Goal: Communication & Community: Ask a question

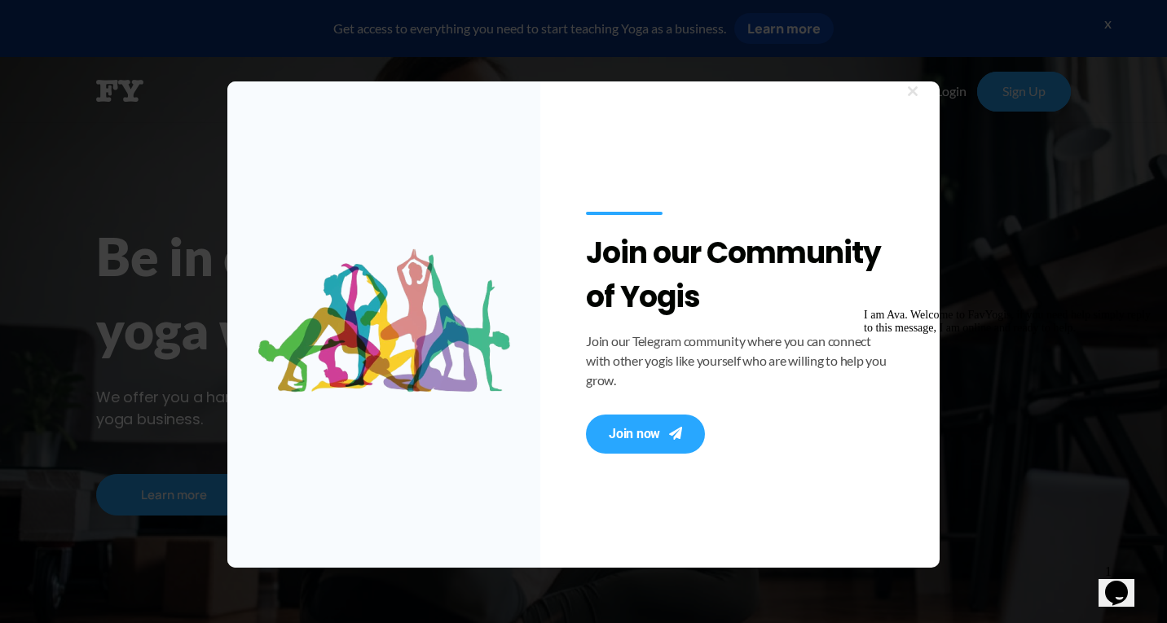
click at [917, 86] on span at bounding box center [912, 91] width 26 height 10
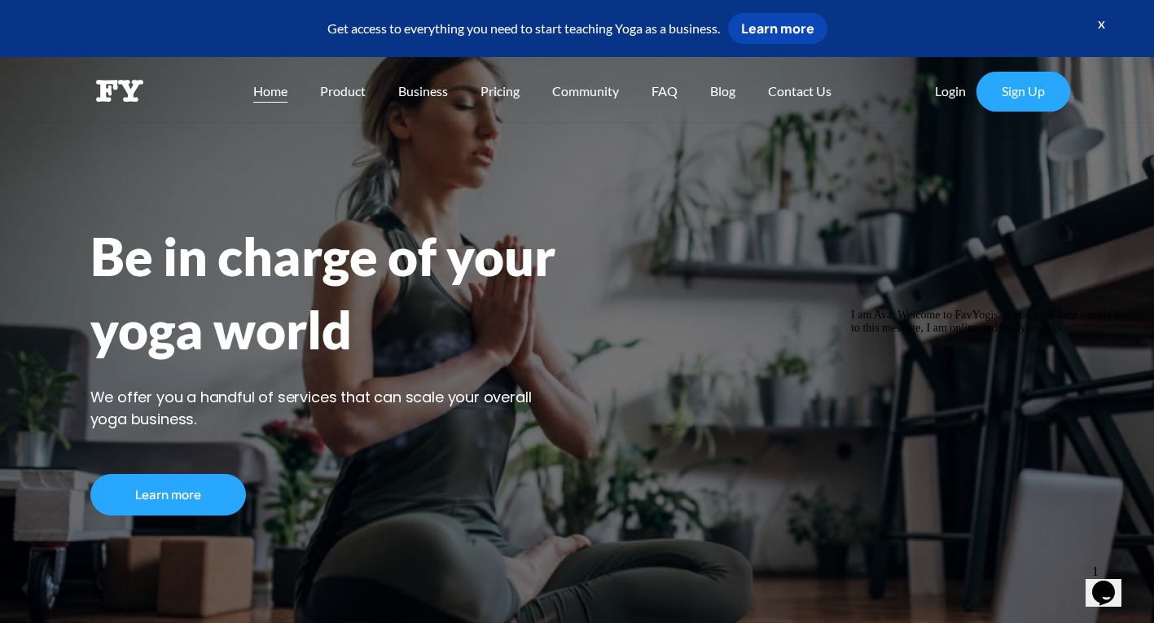
scroll to position [2780, 0]
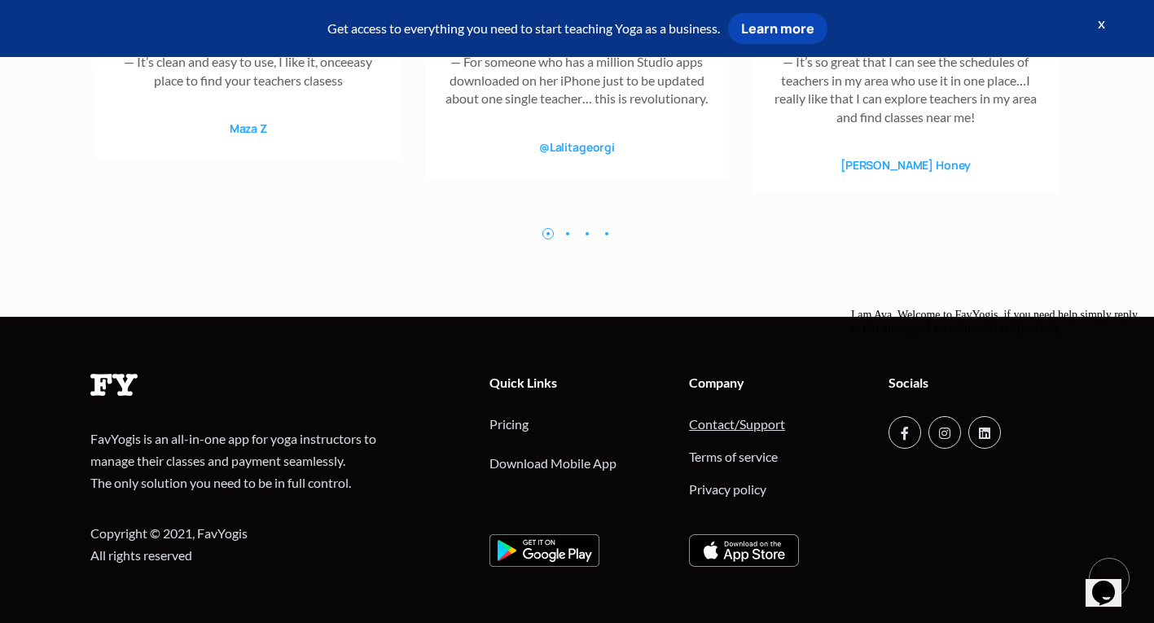
click at [751, 423] on link "Contact/Support" at bounding box center [737, 423] width 96 height 15
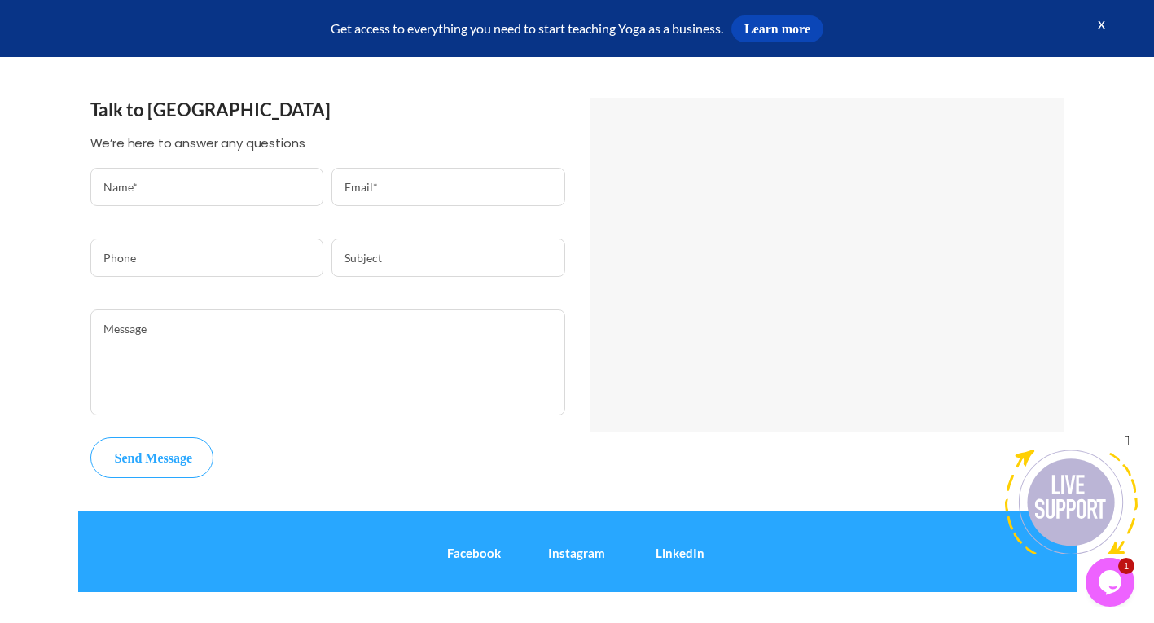
scroll to position [326, 0]
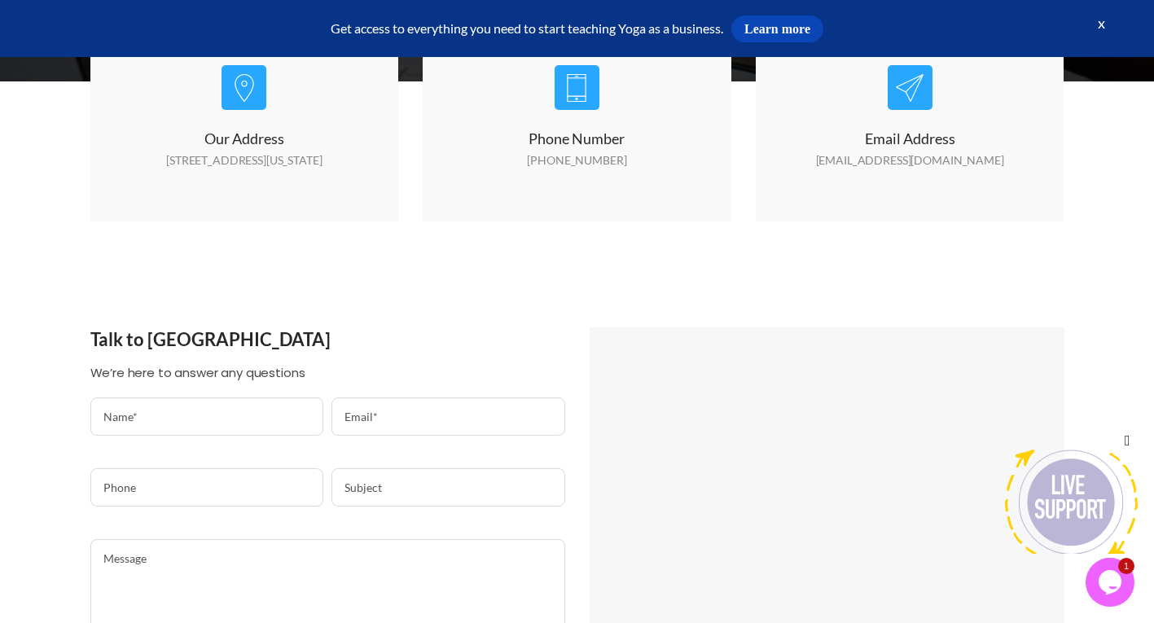
click at [245, 356] on div "Talk to [GEOGRAPHIC_DATA] We’re here to answer any questions" at bounding box center [327, 351] width 475 height 46
click at [228, 433] on input "Contact form" at bounding box center [207, 417] width 234 height 38
type input "[PERSON_NAME]"
type input "[EMAIL_ADDRESS][DOMAIN_NAME]"
type input "4243772767"
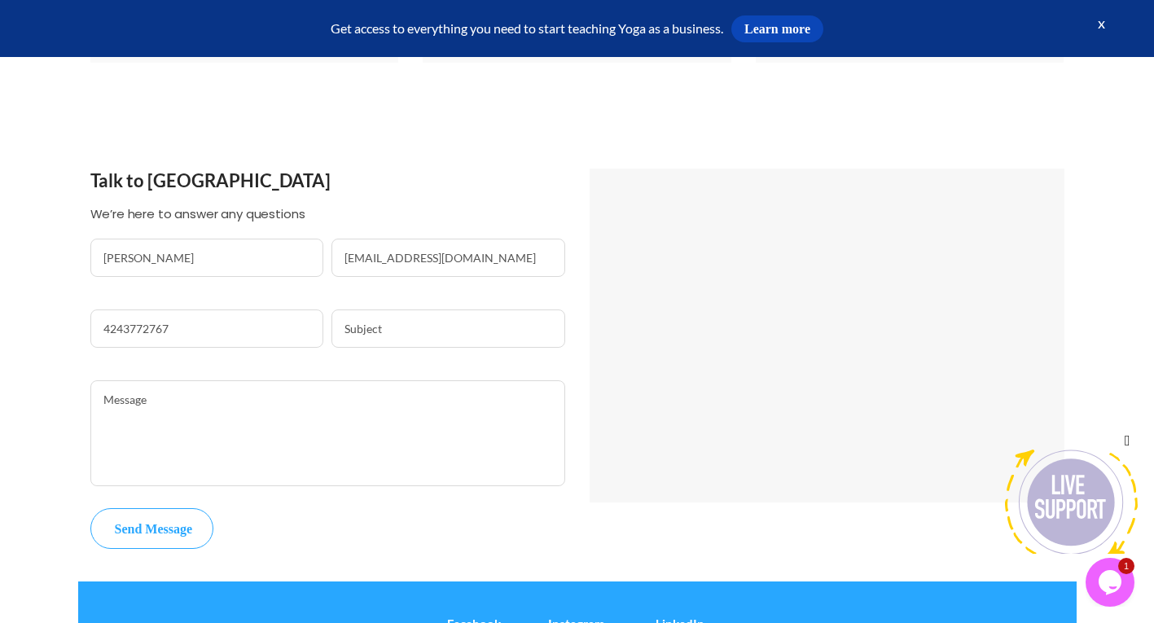
scroll to position [543, 0]
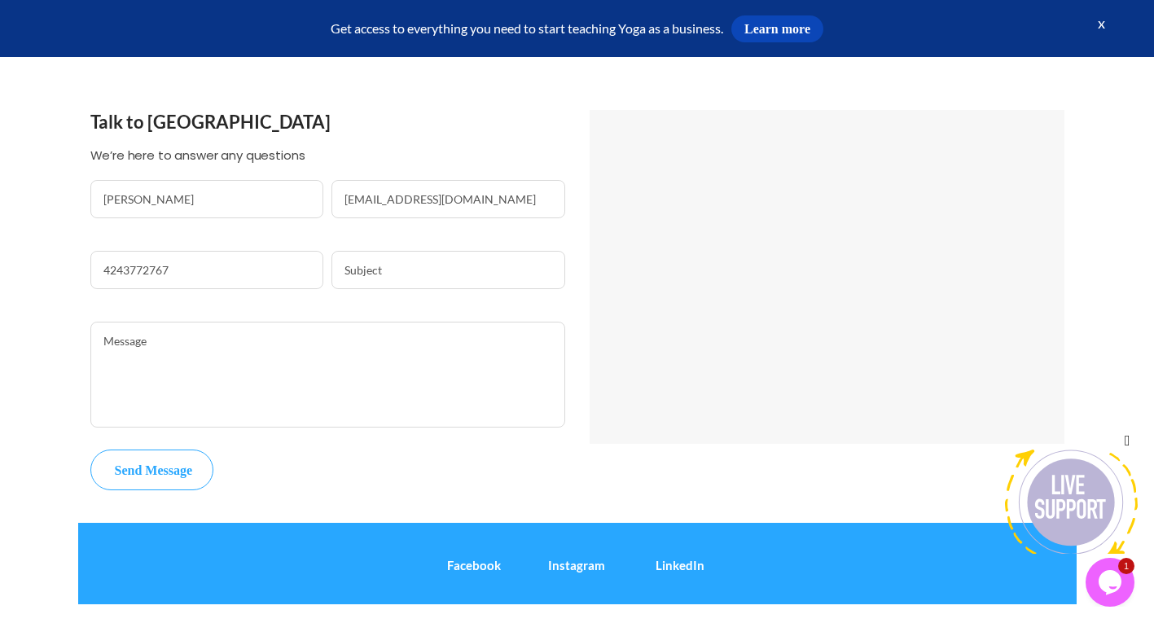
drag, startPoint x: 3, startPoint y: 398, endPoint x: 17, endPoint y: 399, distance: 13.9
click at [17, 399] on div "Contact Us Our Address [STREET_ADDRESS][US_STATE] Phone Number [PHONE_NUMBER] E…" at bounding box center [577, 67] width 1154 height 1221
click at [425, 368] on textarea "Contact form" at bounding box center [327, 375] width 475 height 106
paste textarea "I work with a local cleaning company and would love to give you a professional …"
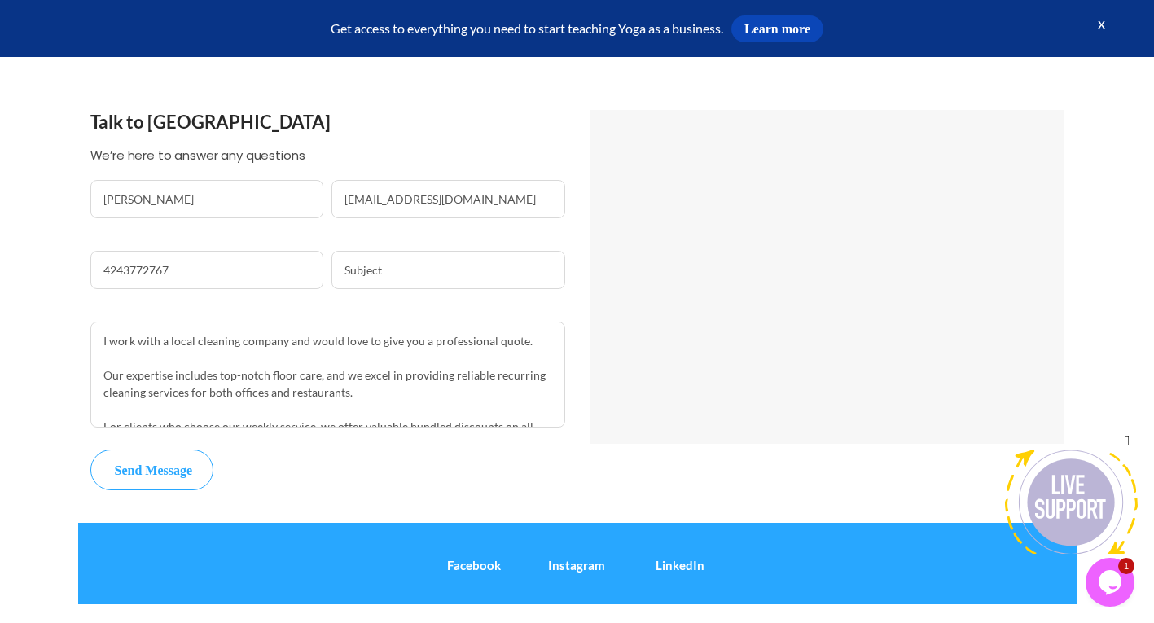
scroll to position [213, 0]
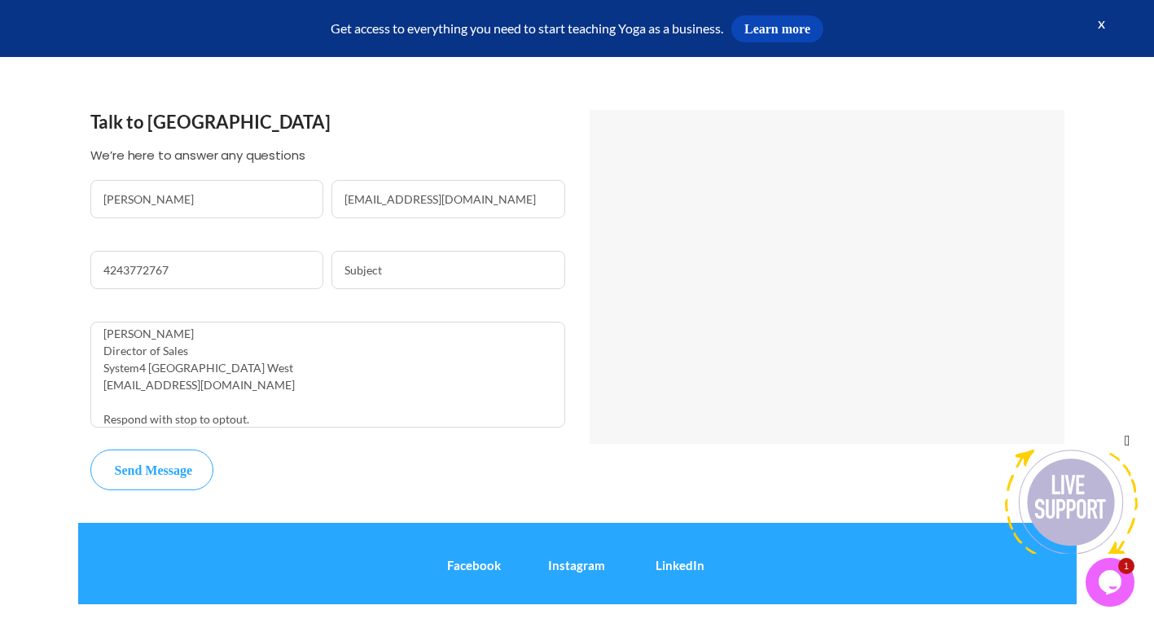
type textarea "I work with a local cleaning company and would love to give you a professional …"
click at [388, 262] on input "Contact form" at bounding box center [449, 270] width 234 height 38
type input "Your location in my neighborhood"
drag, startPoint x: 300, startPoint y: 373, endPoint x: 171, endPoint y: 482, distance: 168.3
click at [281, 395] on textarea "I work with a local cleaning company and would love to give you a professional …" at bounding box center [327, 375] width 475 height 106
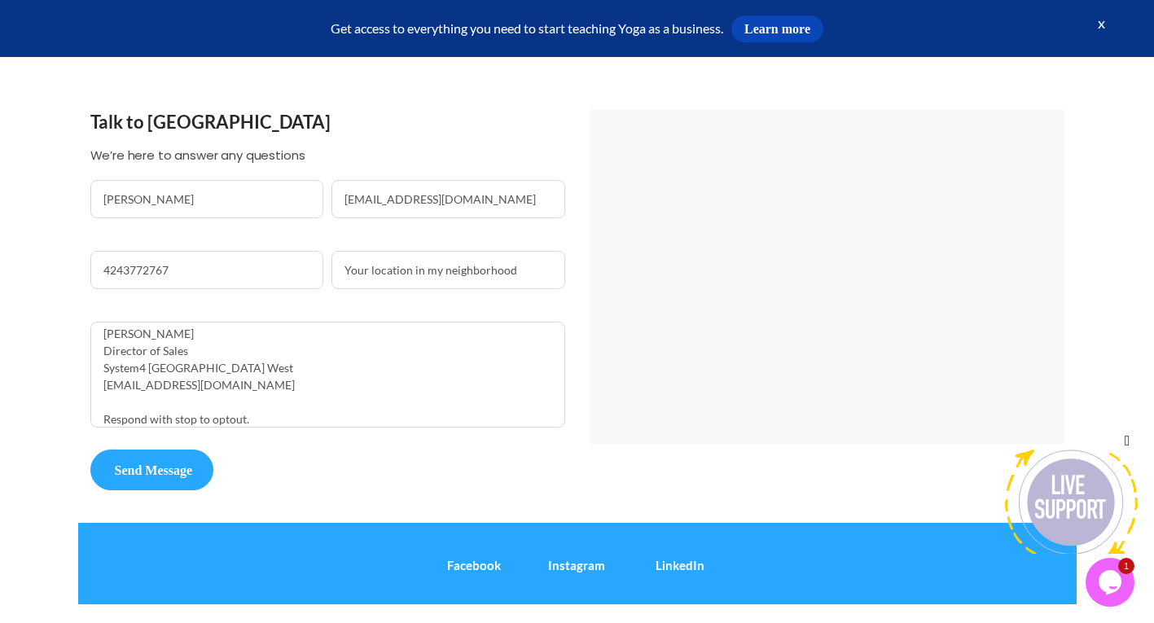
click at [161, 486] on button "Send Message" at bounding box center [152, 470] width 124 height 41
click at [178, 389] on textarea "I work with a local cleaning company and would love to give you a professional …" at bounding box center [327, 375] width 475 height 106
click at [441, 387] on textarea "I work with a local cleaning company and would love to give you a professional …" at bounding box center [327, 375] width 475 height 106
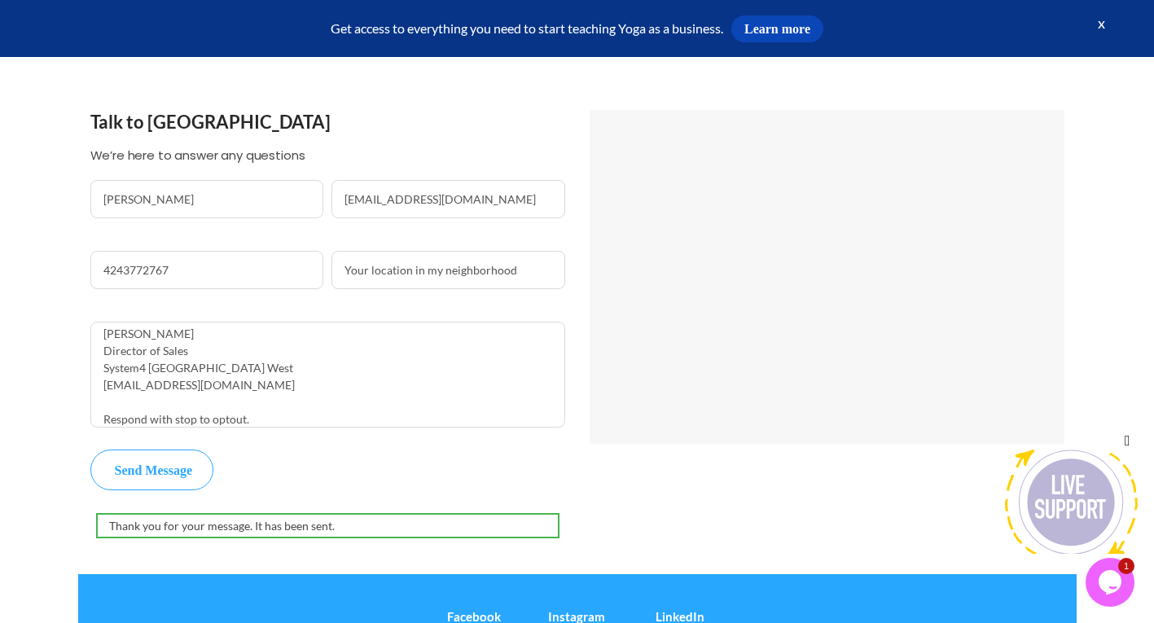
scroll to position [0, 0]
